Goal: Find specific page/section: Find specific page/section

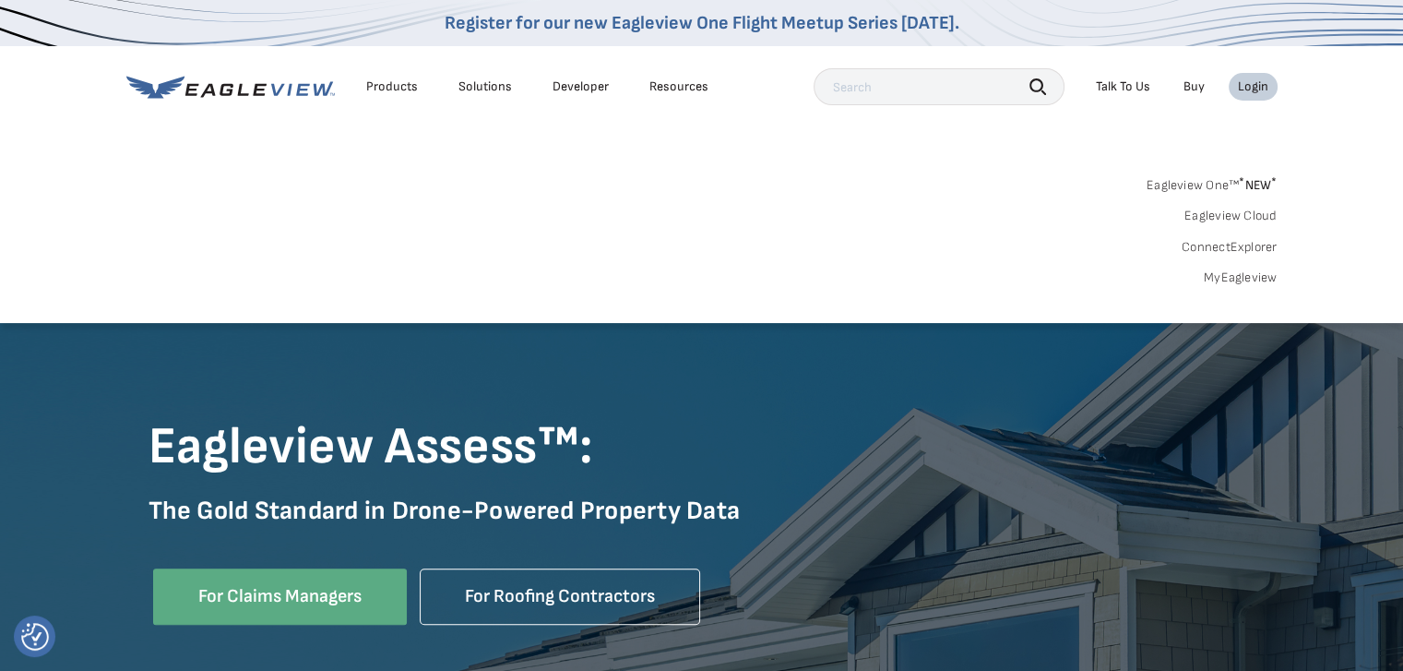
click at [1228, 271] on link "MyEagleview" at bounding box center [1241, 277] width 74 height 17
